Goal: Transaction & Acquisition: Purchase product/service

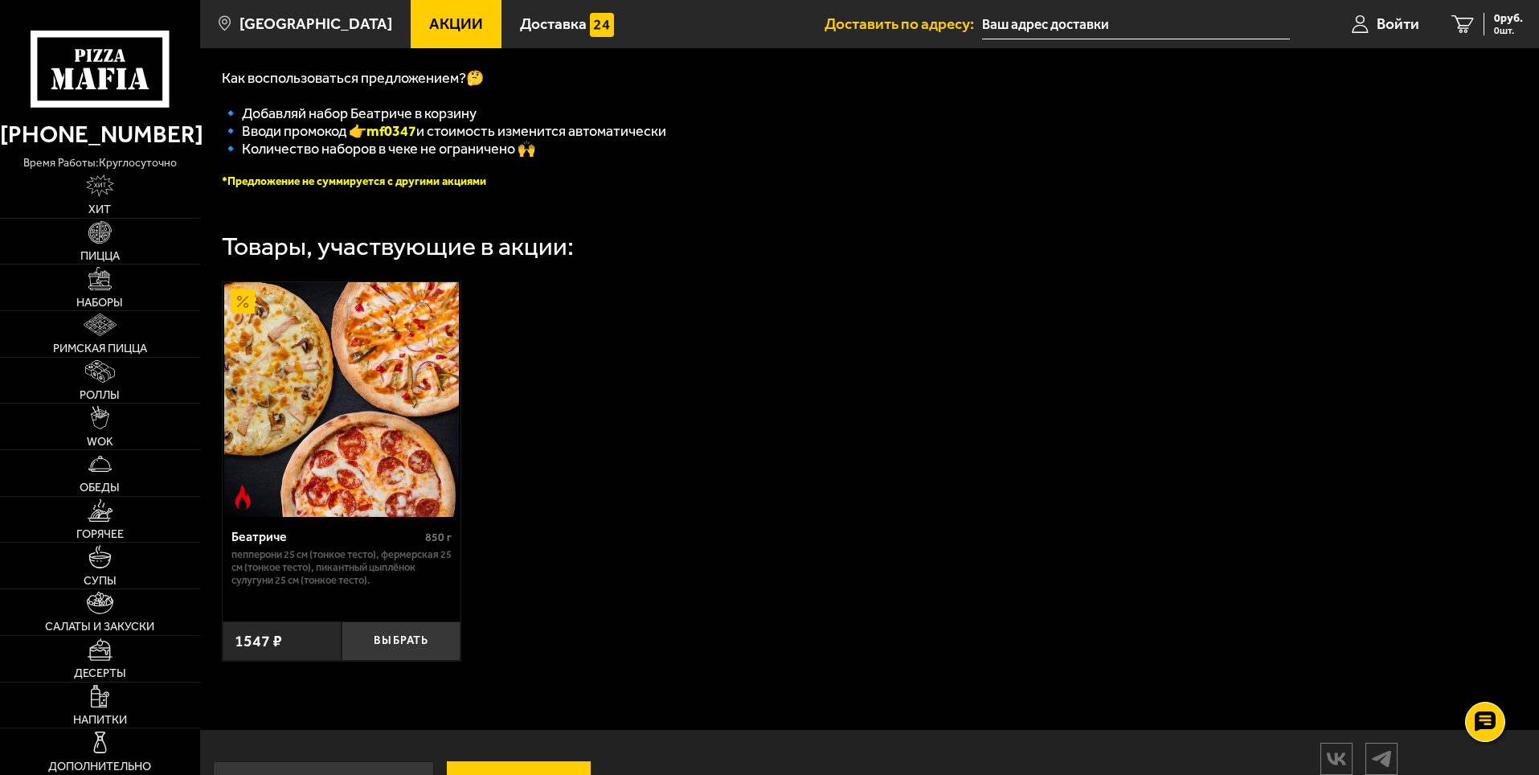
scroll to position [402, 0]
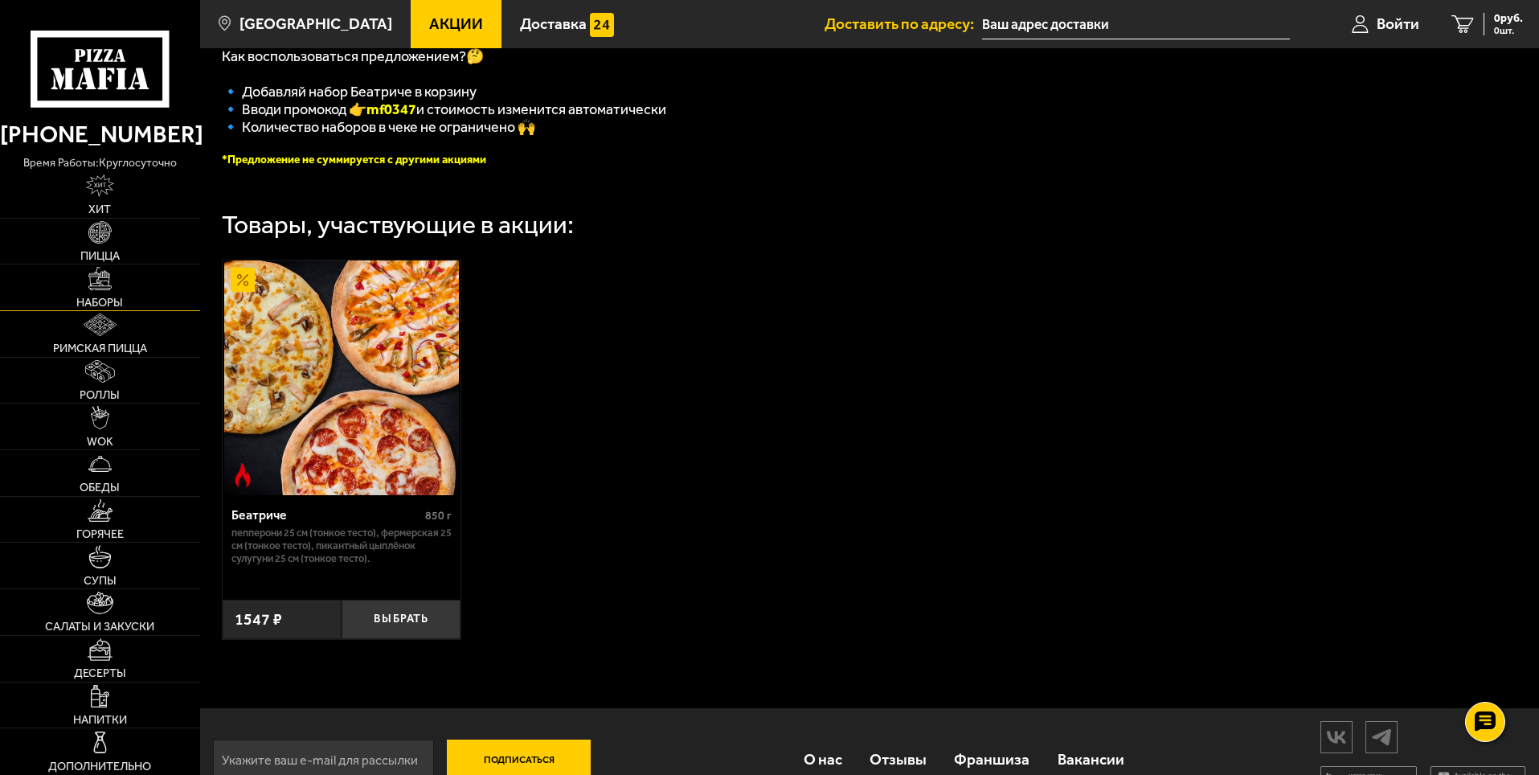
click at [113, 288] on link "Наборы" at bounding box center [100, 287] width 200 height 46
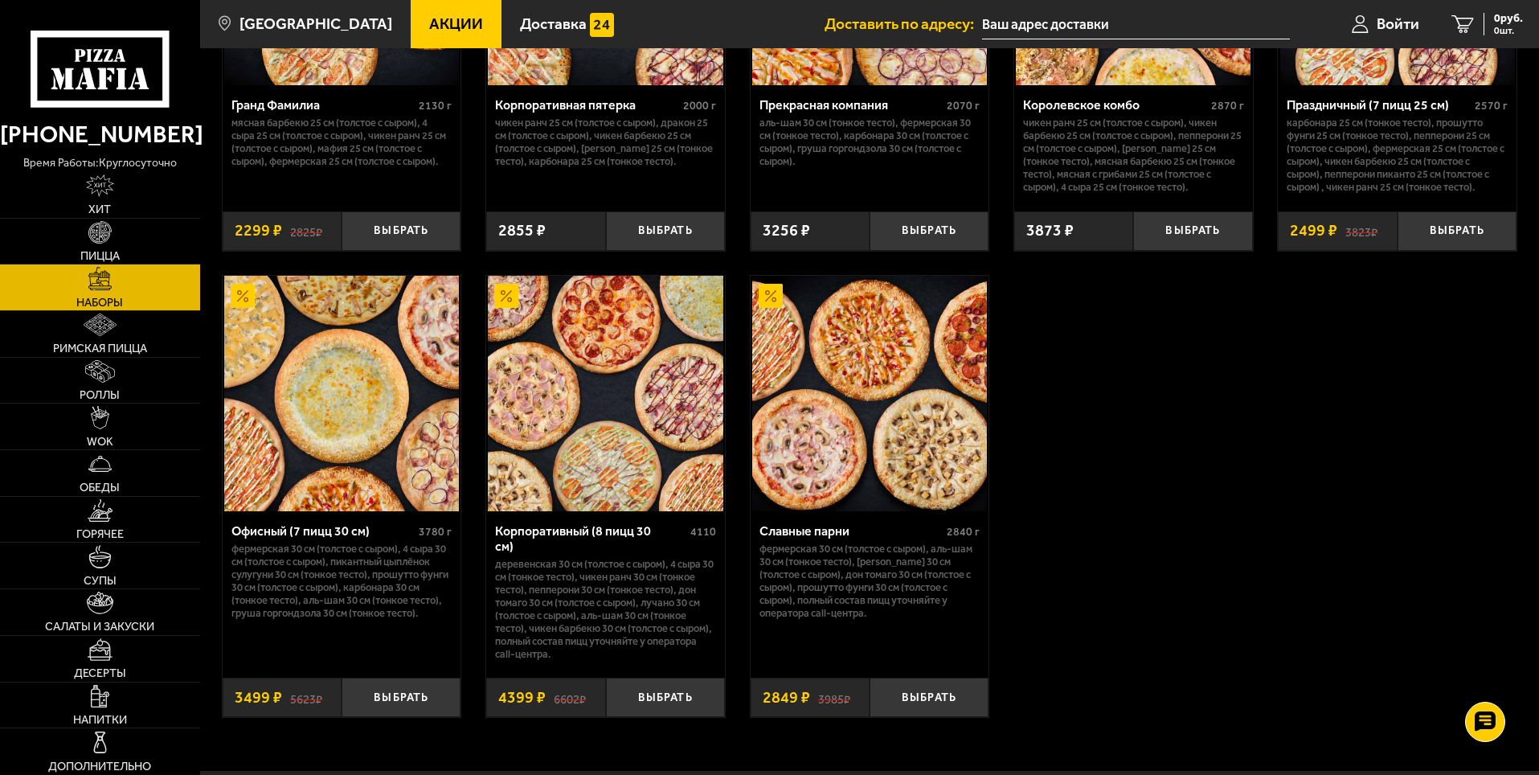
scroll to position [2444, 0]
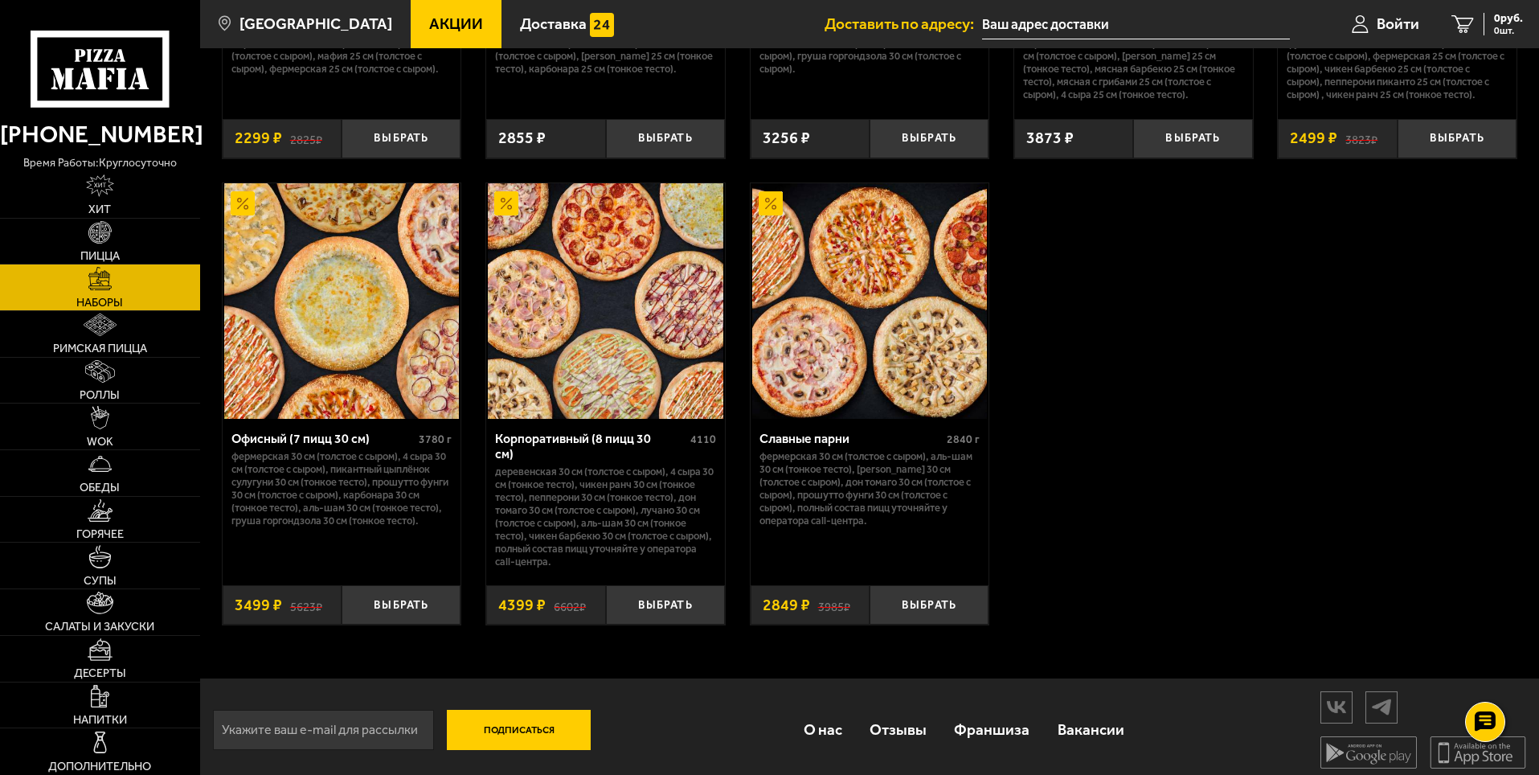
click at [578, 447] on div "Корпоративный (8 пицц 30 см)" at bounding box center [590, 446] width 191 height 31
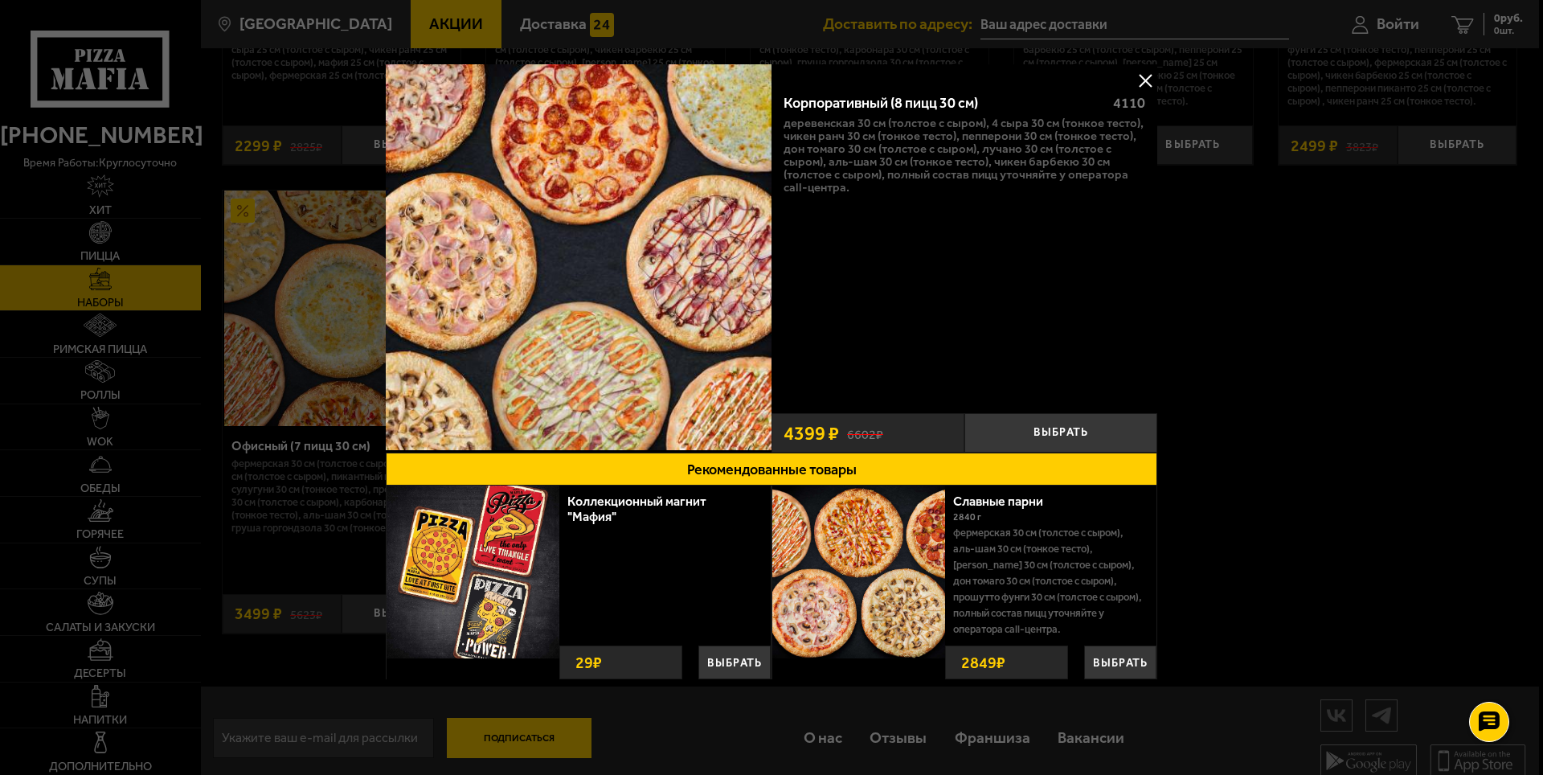
click at [1405, 303] on div at bounding box center [771, 387] width 1543 height 775
